Goal: Browse casually

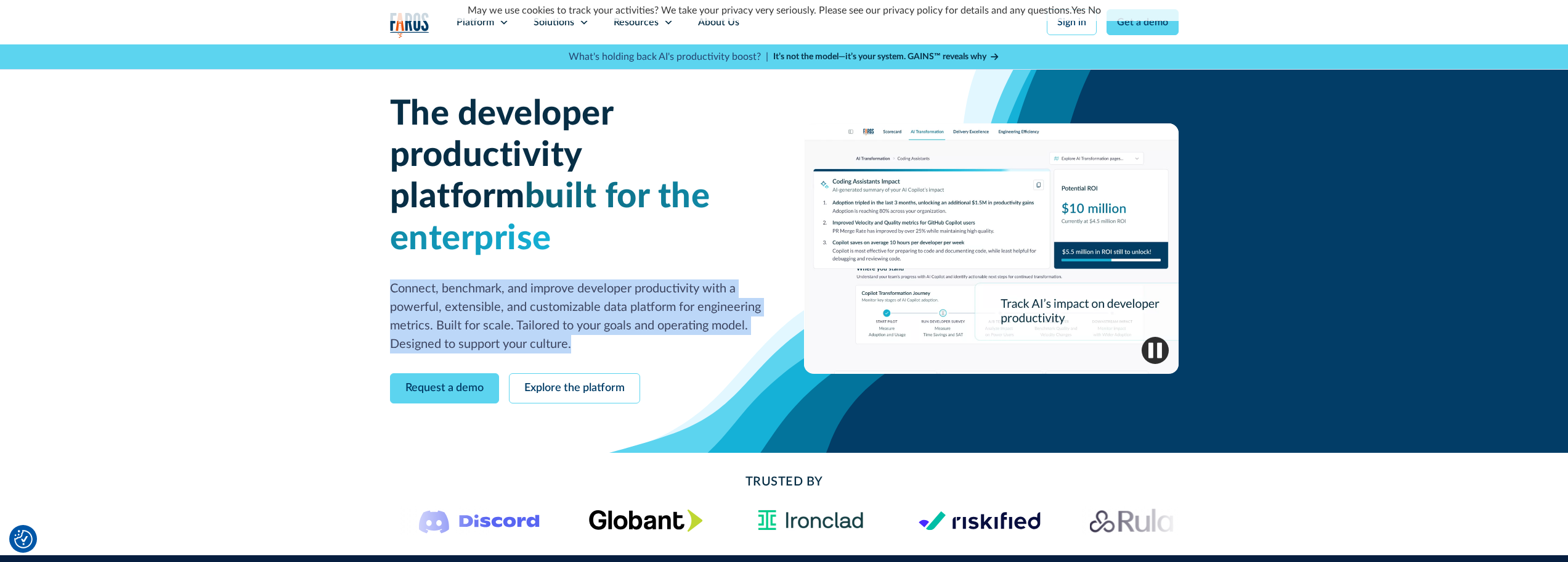
click at [393, 289] on p "Connect, benchmark, and improve developer productivity with a powerful, extensi…" at bounding box center [577, 316] width 374 height 74
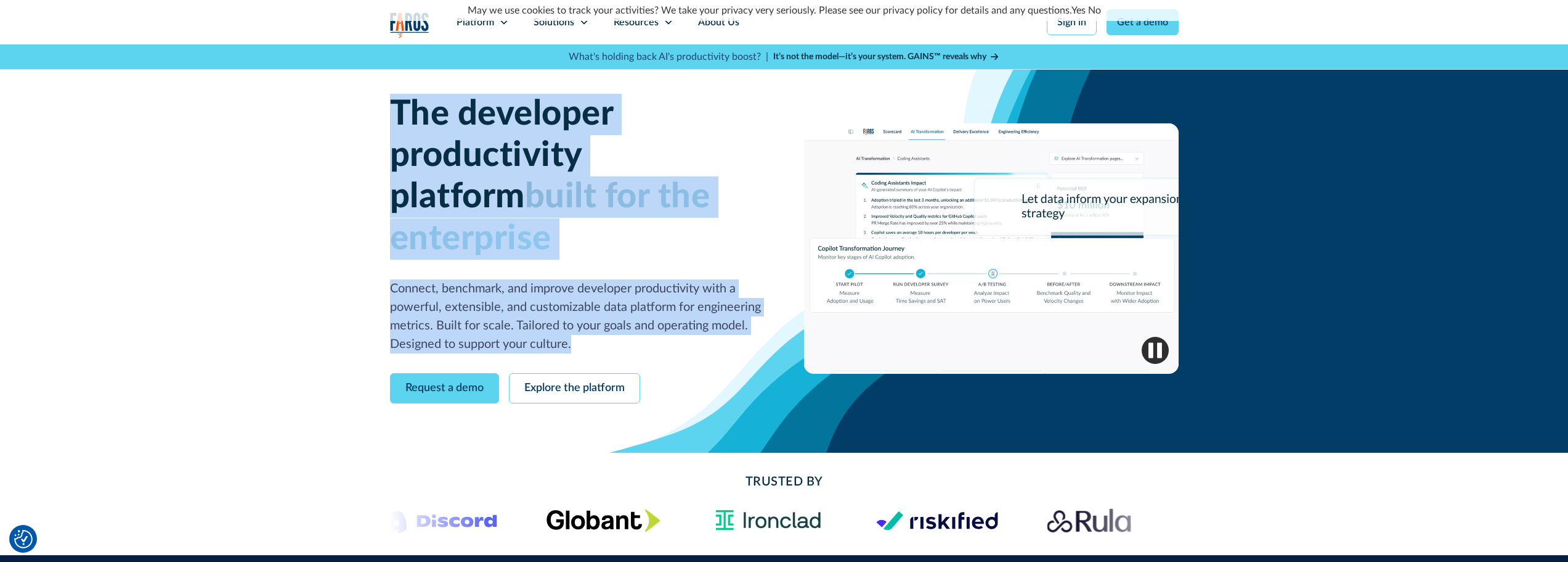
drag, startPoint x: 393, startPoint y: 109, endPoint x: 590, endPoint y: 298, distance: 273.0
click at [590, 298] on div "The developer productivity platform built for the enterprise Connect, benchmark…" at bounding box center [577, 223] width 374 height 260
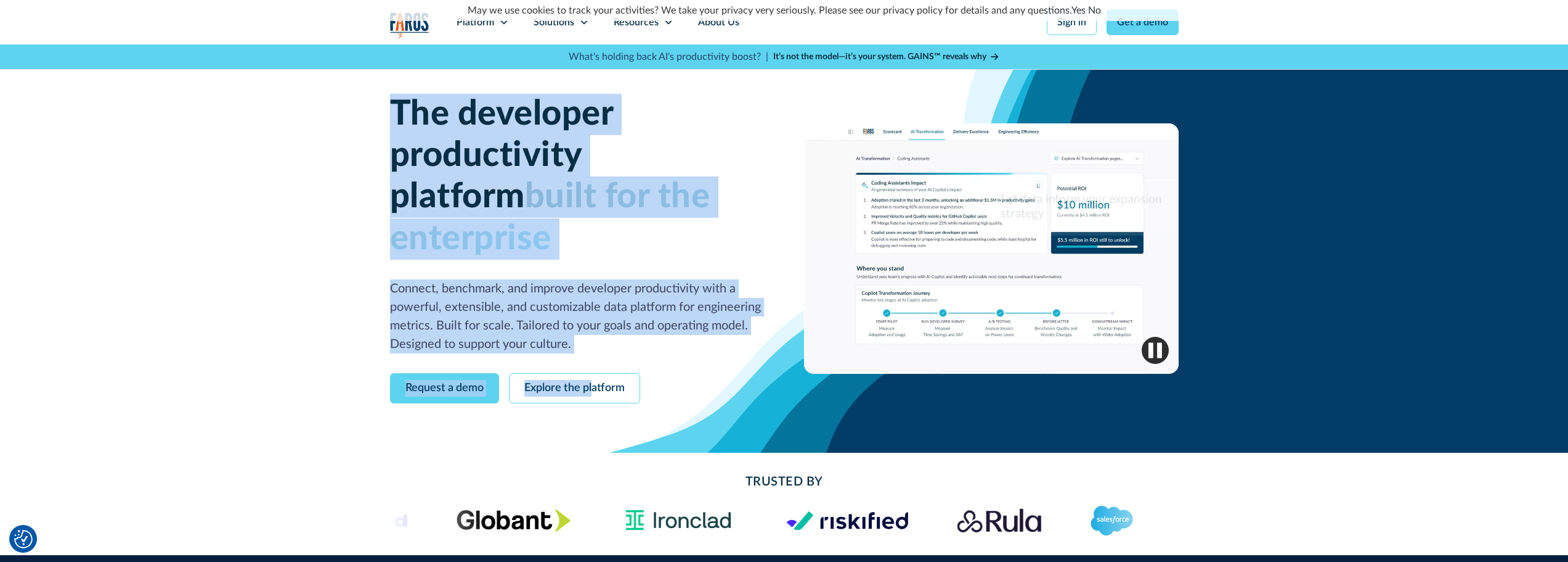
drag, startPoint x: 592, startPoint y: 388, endPoint x: 360, endPoint y: 104, distance: 366.7
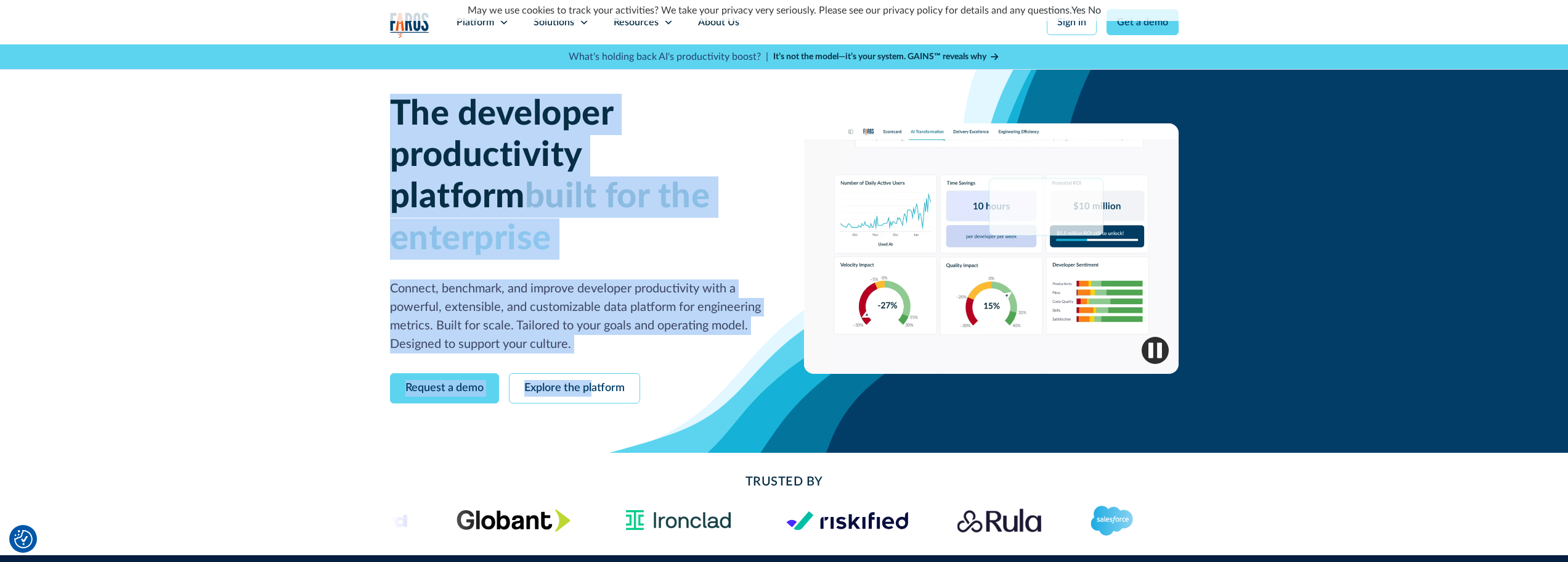
click at [360, 104] on div "The developer productivity platform built for the enterprise Connect, benchmark…" at bounding box center [784, 248] width 1568 height 408
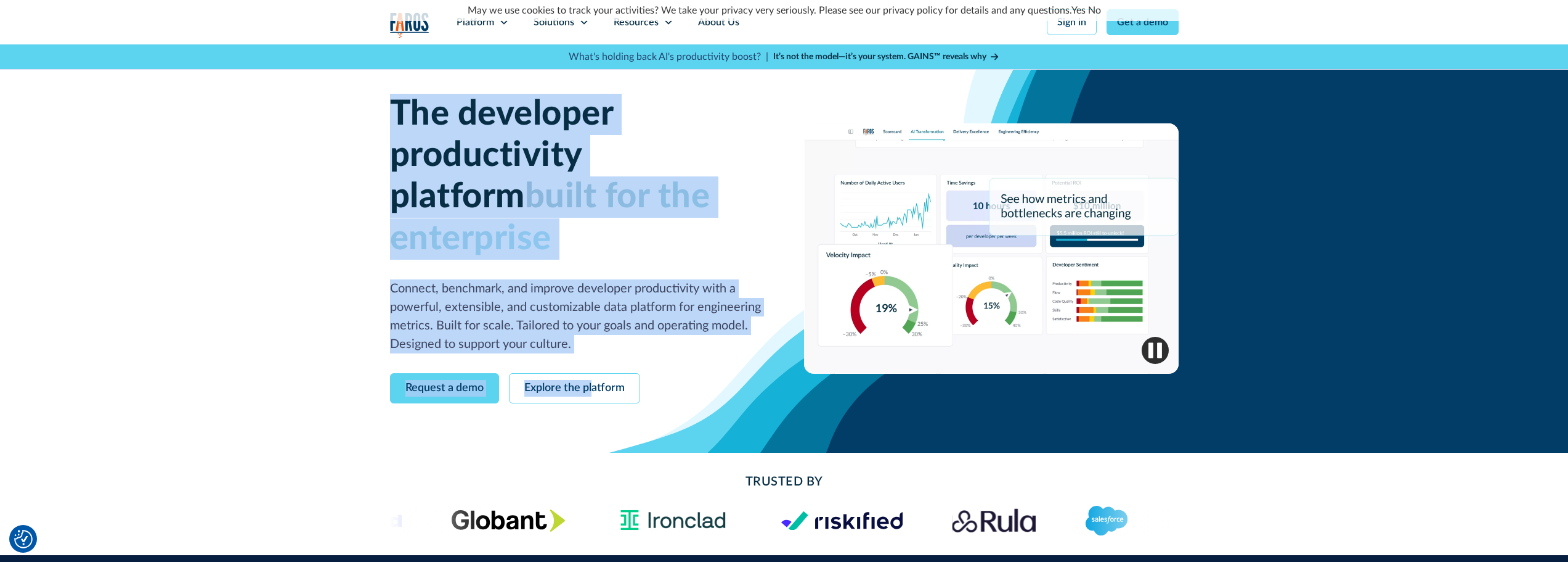
click at [373, 104] on div "The developer productivity platform built for the enterprise Connect, benchmark…" at bounding box center [784, 248] width 1568 height 408
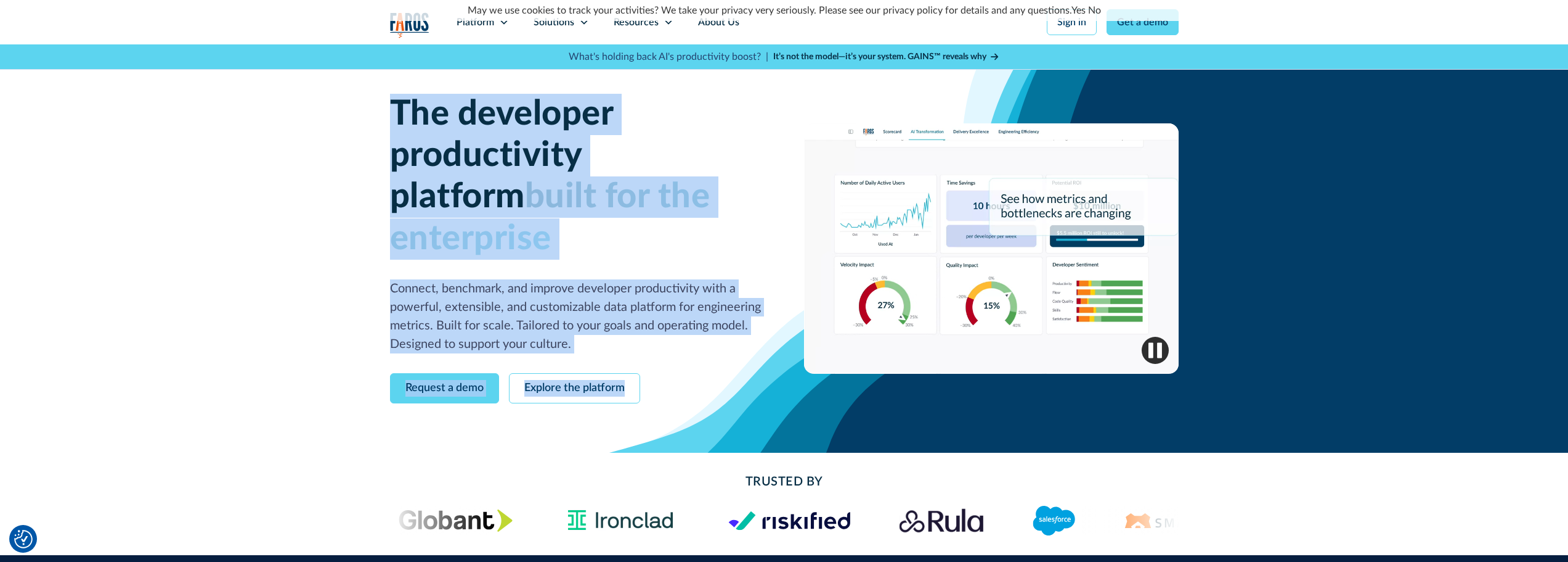
drag, startPoint x: 398, startPoint y: 117, endPoint x: 679, endPoint y: 360, distance: 371.5
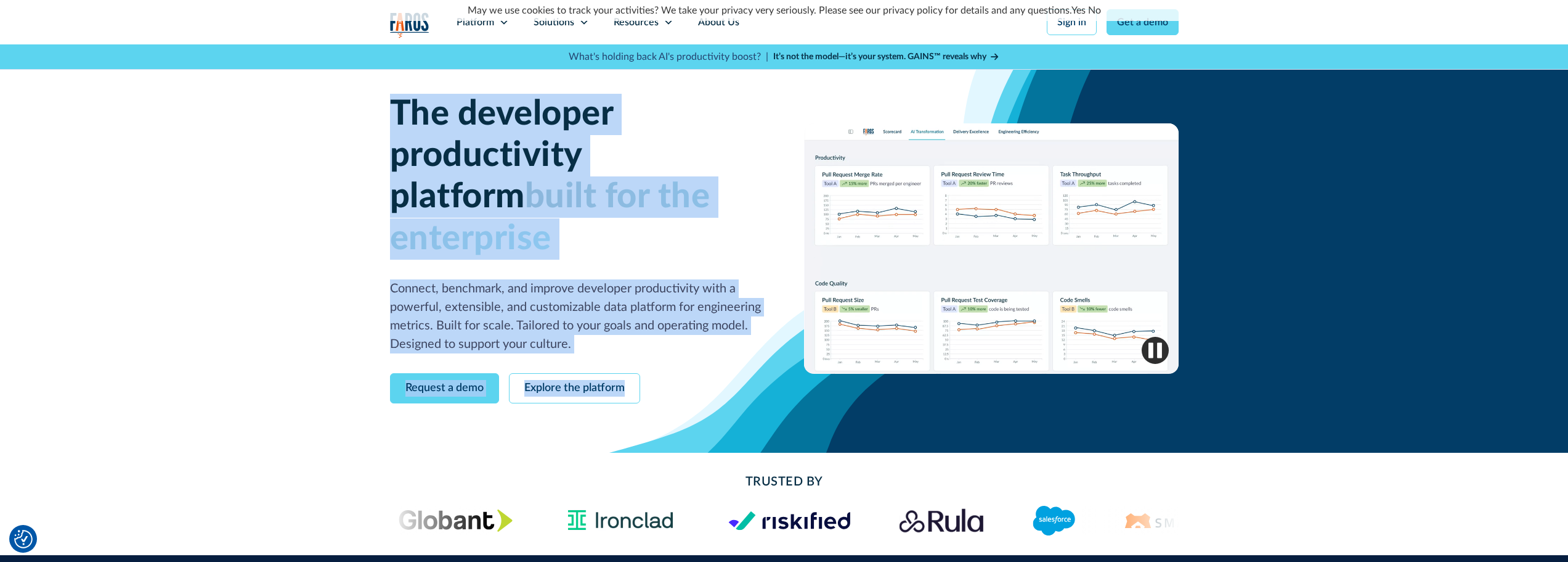
click at [679, 360] on div "The developer productivity platform built for the enterprise Connect, benchmark…" at bounding box center [577, 248] width 374 height 309
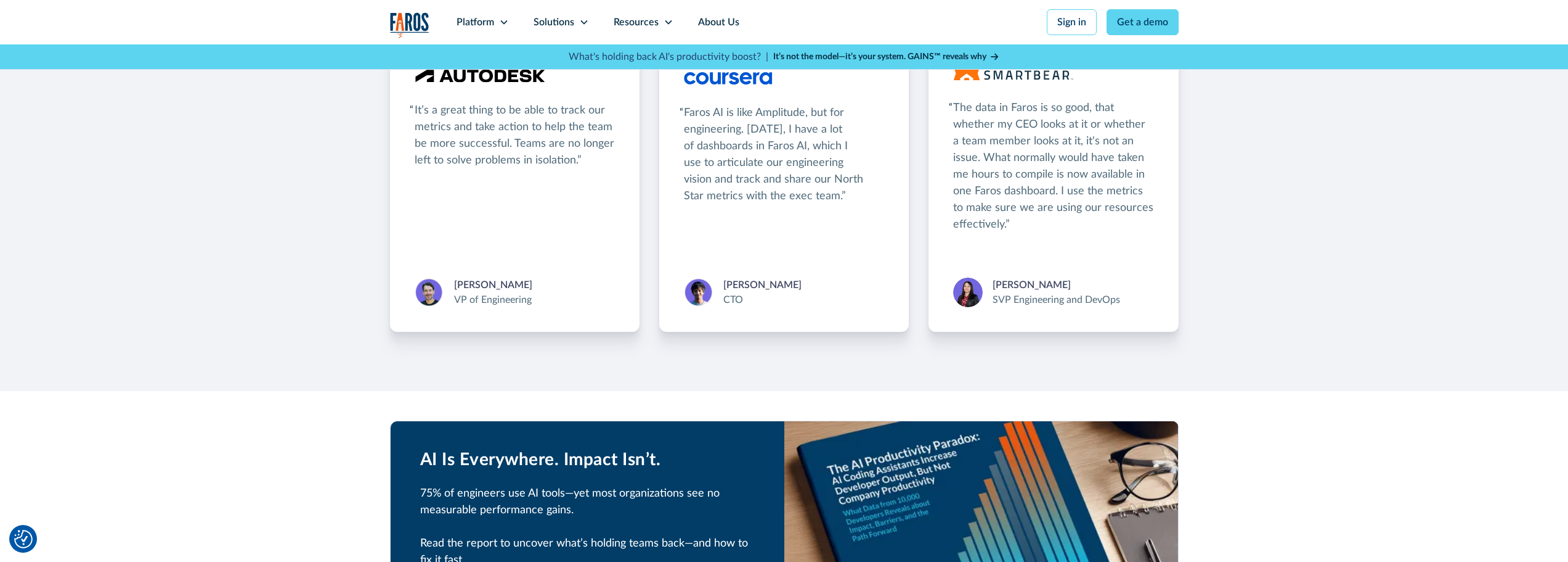
scroll to position [2281, 0]
